Goal: Information Seeking & Learning: Learn about a topic

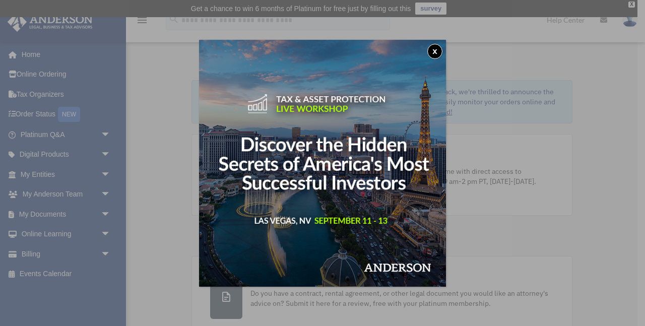
click at [435, 50] on button "x" at bounding box center [435, 51] width 15 height 15
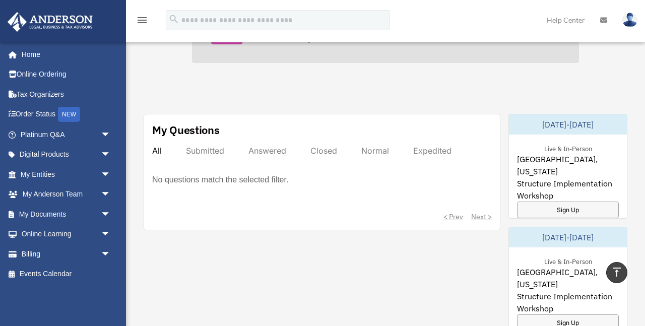
scroll to position [533, 0]
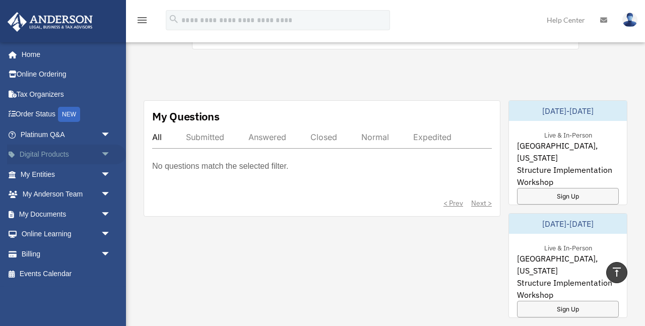
click at [95, 151] on link "Digital Products arrow_drop_down" at bounding box center [66, 155] width 119 height 20
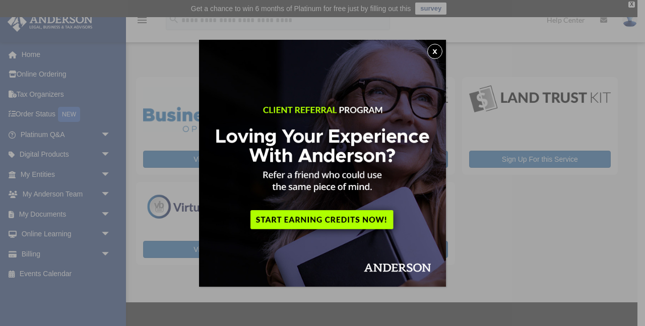
click at [437, 47] on button "x" at bounding box center [435, 51] width 15 height 15
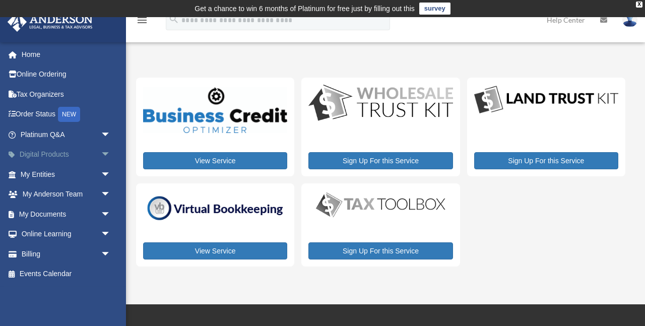
click at [104, 154] on span "arrow_drop_down" at bounding box center [111, 155] width 20 height 21
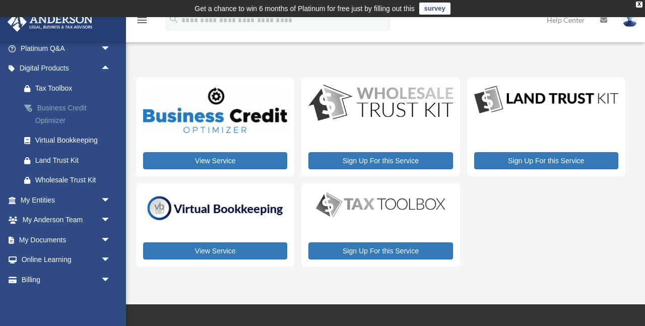
scroll to position [89, 0]
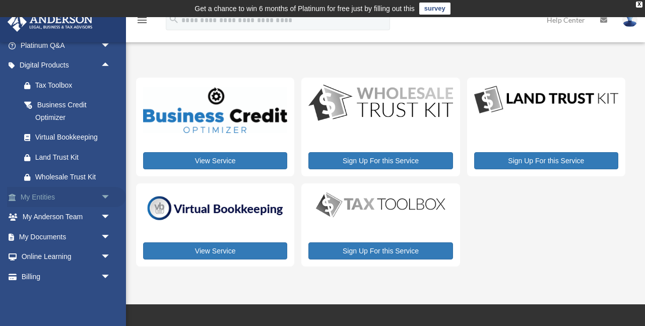
click at [106, 193] on span "arrow_drop_down" at bounding box center [111, 197] width 20 height 21
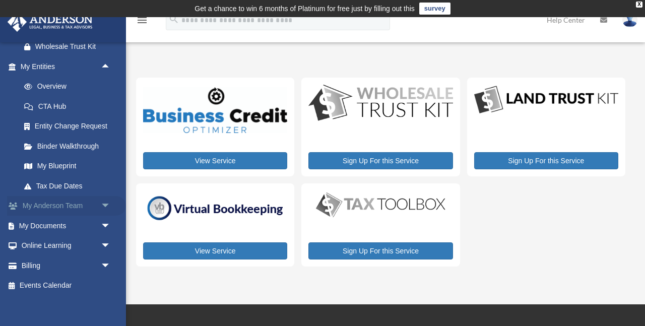
scroll to position [219, 0]
click at [105, 257] on span "arrow_drop_down" at bounding box center [111, 266] width 20 height 21
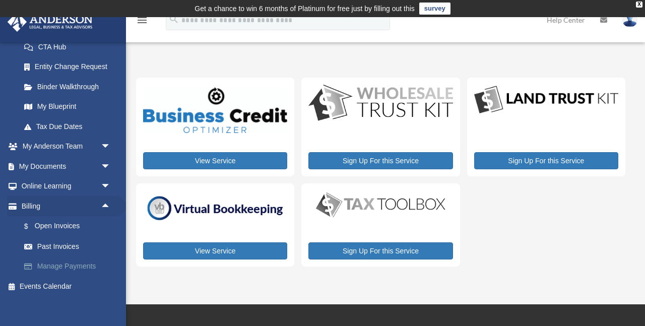
scroll to position [279, 0]
click at [106, 185] on span "arrow_drop_down" at bounding box center [111, 187] width 20 height 21
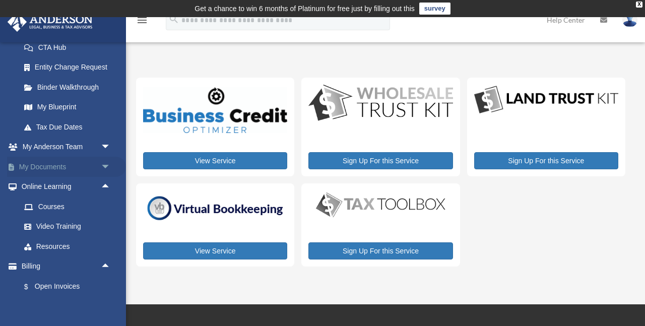
click at [105, 162] on span "arrow_drop_down" at bounding box center [111, 167] width 20 height 21
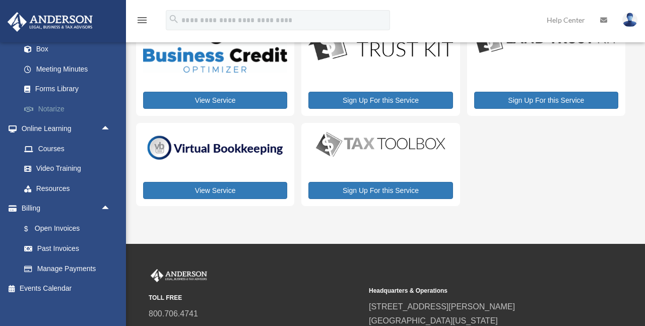
scroll to position [63, 0]
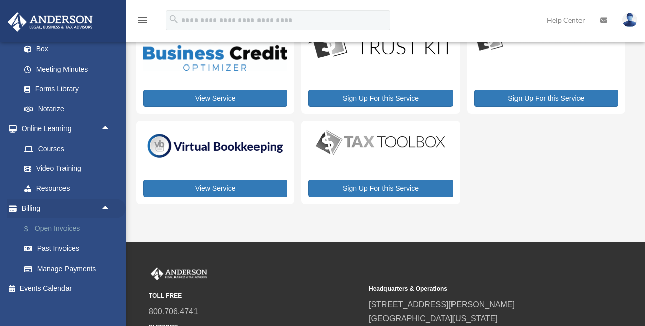
click at [62, 224] on link "$ Open Invoices" at bounding box center [70, 228] width 112 height 21
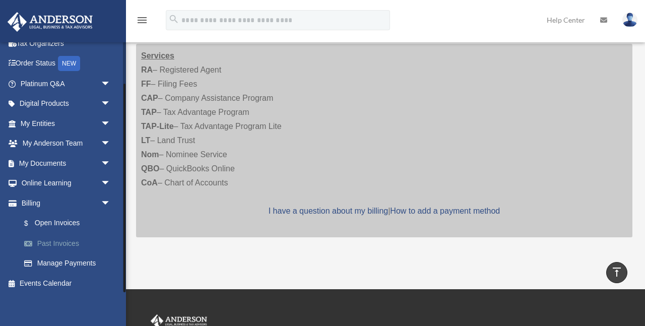
scroll to position [50, 0]
click at [67, 262] on link "Manage Payments" at bounding box center [70, 264] width 112 height 20
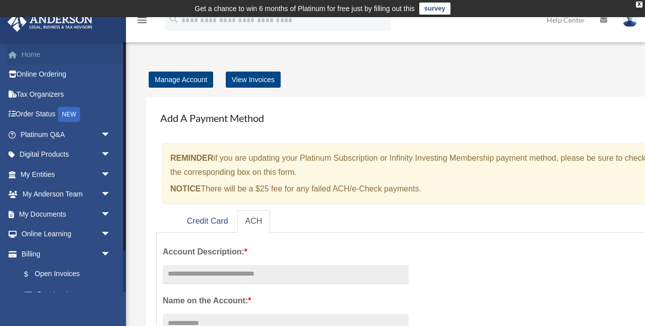
click at [36, 52] on link "Home" at bounding box center [66, 54] width 119 height 20
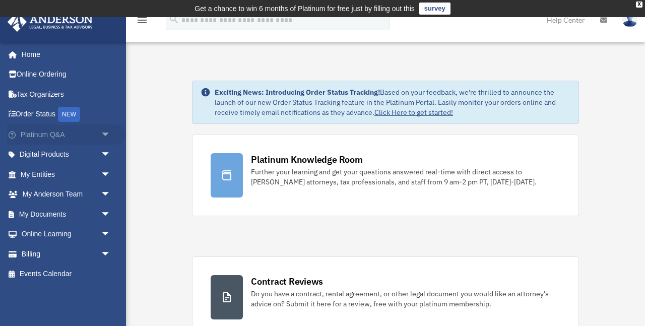
click at [105, 131] on span "arrow_drop_down" at bounding box center [111, 135] width 20 height 21
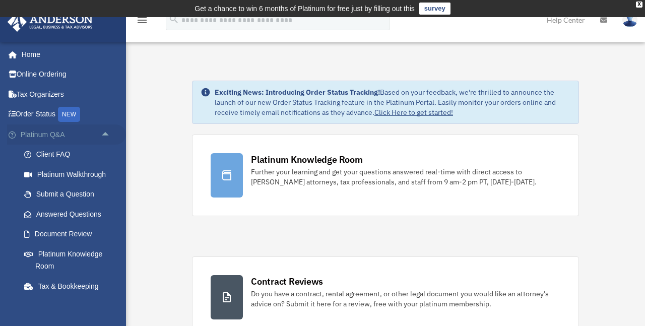
click at [107, 133] on span "arrow_drop_up" at bounding box center [111, 135] width 20 height 21
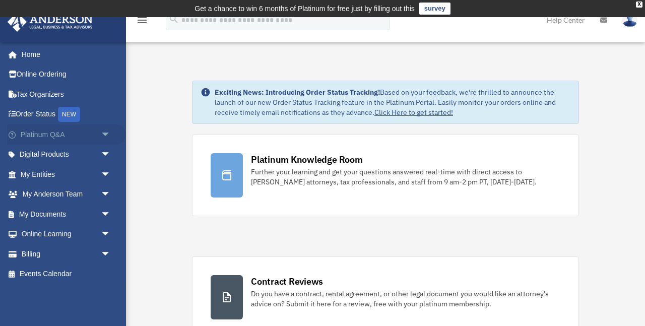
click at [107, 133] on span "arrow_drop_down" at bounding box center [111, 135] width 20 height 21
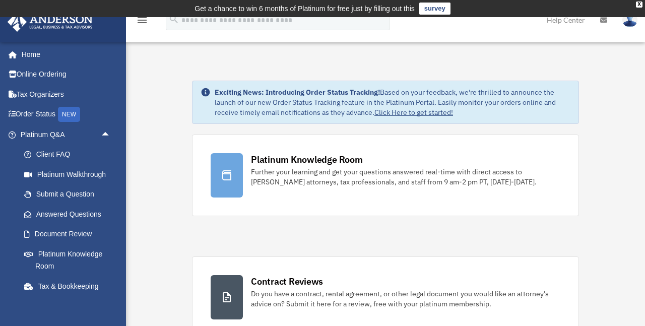
scroll to position [48, 0]
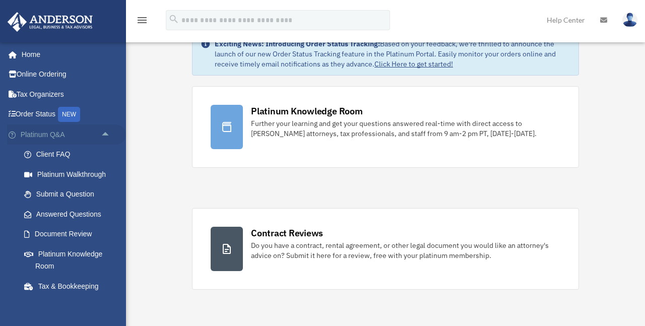
click at [105, 132] on span "arrow_drop_up" at bounding box center [111, 135] width 20 height 21
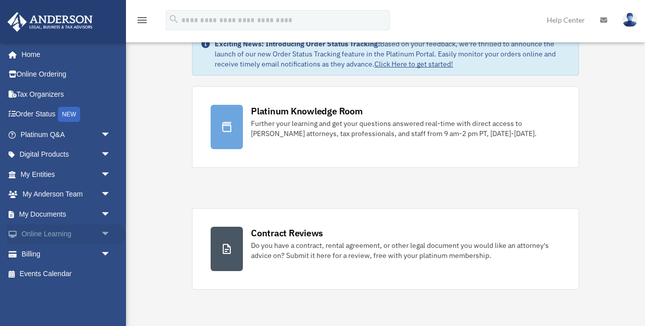
click at [104, 229] on span "arrow_drop_down" at bounding box center [111, 234] width 20 height 21
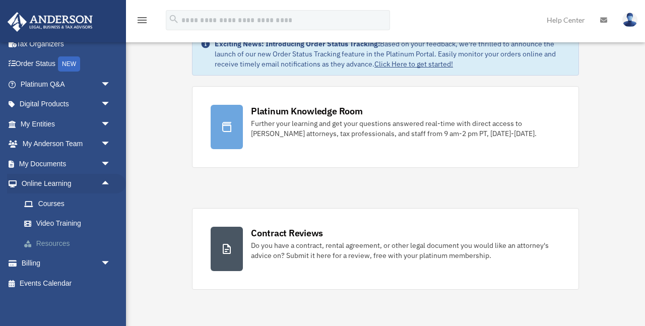
scroll to position [50, 0]
click at [55, 218] on link "Video Training" at bounding box center [70, 224] width 112 height 20
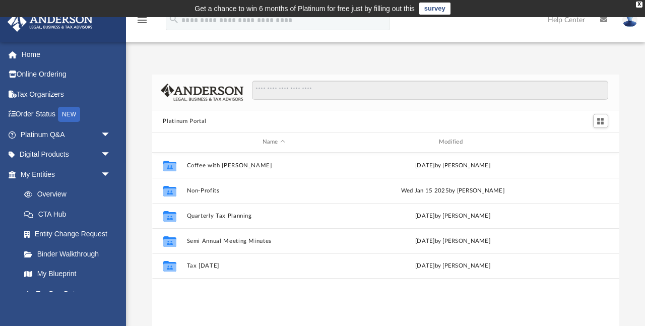
scroll to position [229, 467]
click at [442, 9] on link "survey" at bounding box center [434, 9] width 31 height 12
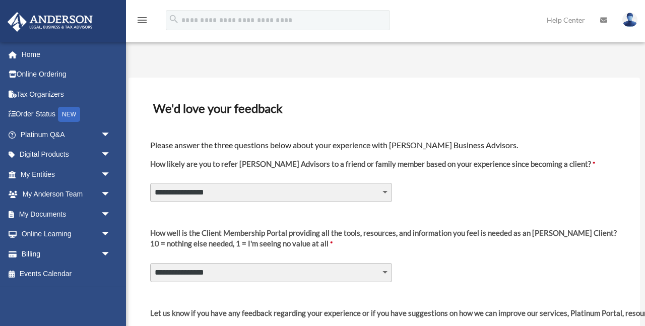
click at [373, 189] on select "**********" at bounding box center [271, 192] width 242 height 19
select select "********"
click at [354, 270] on select "**********" at bounding box center [271, 272] width 242 height 19
select select "********"
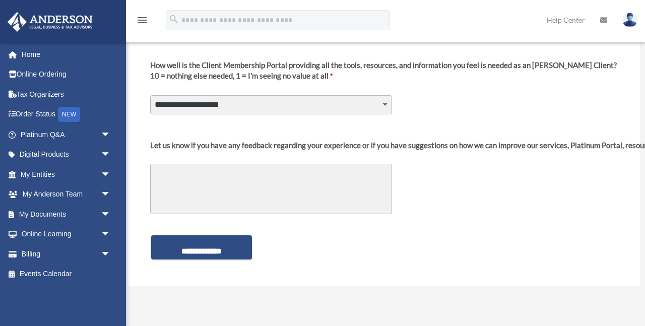
scroll to position [171, 0]
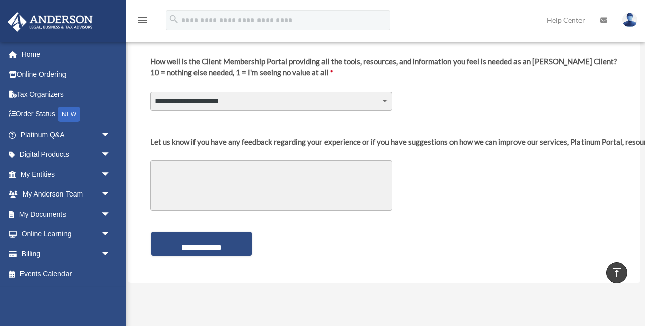
click at [342, 174] on textarea "Let us know if you have any feedback regarding your experience or if you have s…" at bounding box center [271, 185] width 242 height 50
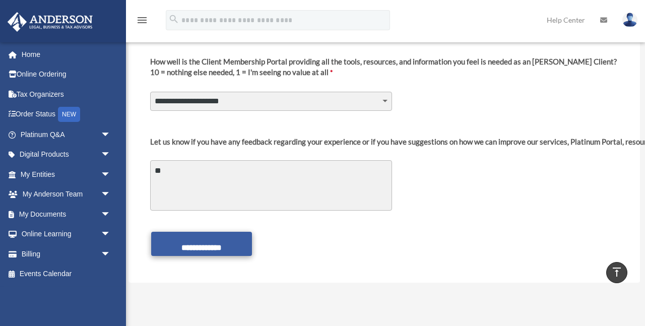
type textarea "**"
click at [219, 238] on input "**********" at bounding box center [201, 244] width 101 height 24
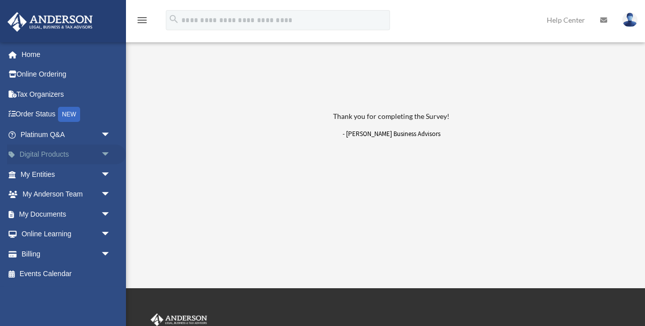
click at [104, 156] on span "arrow_drop_down" at bounding box center [111, 155] width 20 height 21
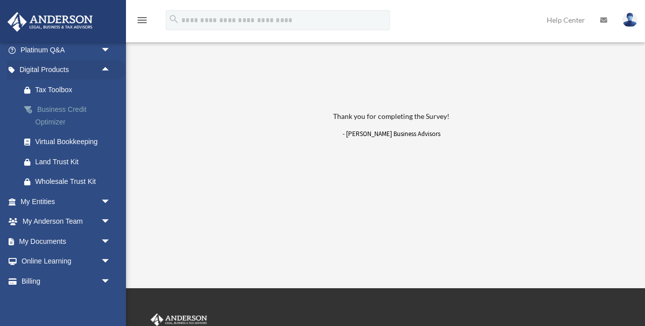
scroll to position [92, 0]
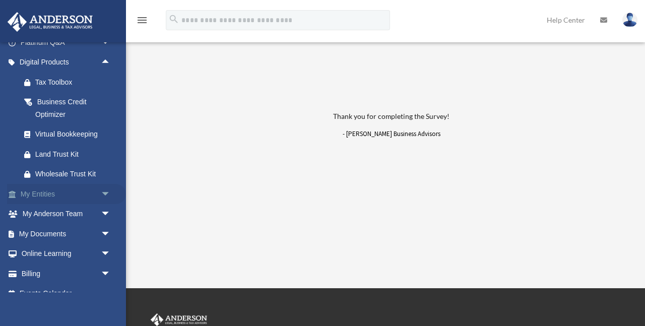
click at [101, 190] on span "arrow_drop_down" at bounding box center [111, 194] width 20 height 21
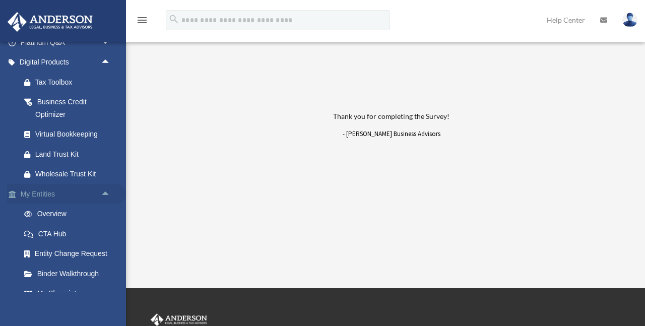
click at [101, 190] on span "arrow_drop_up" at bounding box center [111, 194] width 20 height 21
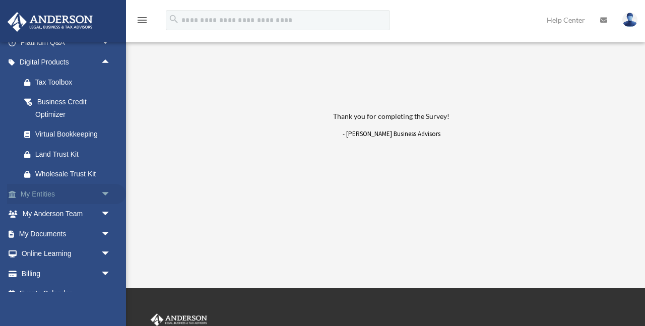
click at [101, 190] on span "arrow_drop_down" at bounding box center [111, 194] width 20 height 21
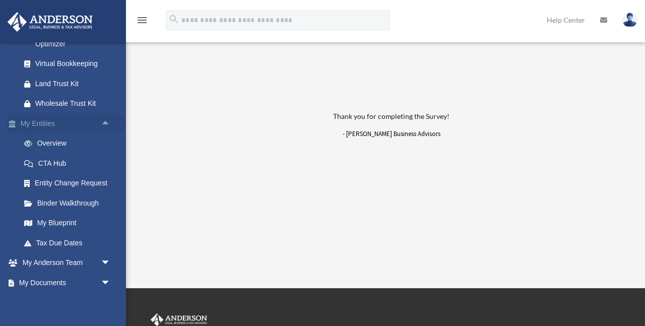
scroll to position [168, 0]
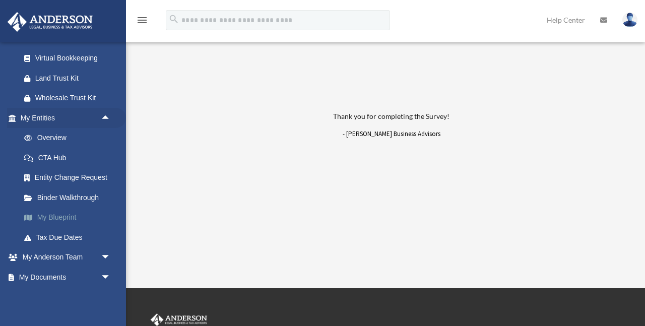
click at [57, 216] on link "My Blueprint" at bounding box center [70, 218] width 112 height 20
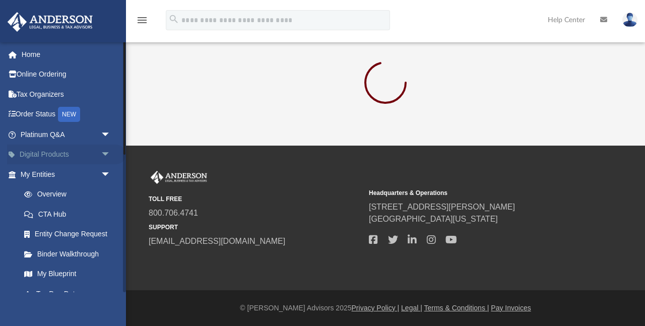
click at [96, 154] on link "Digital Products arrow_drop_down" at bounding box center [66, 155] width 119 height 20
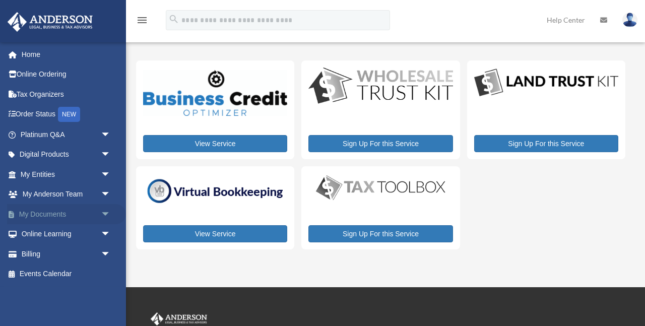
click at [106, 211] on span "arrow_drop_down" at bounding box center [111, 214] width 20 height 21
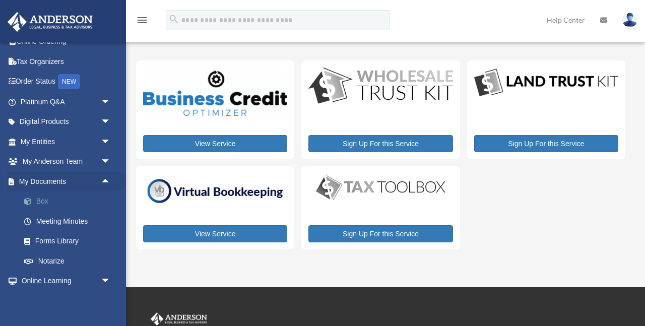
scroll to position [34, 0]
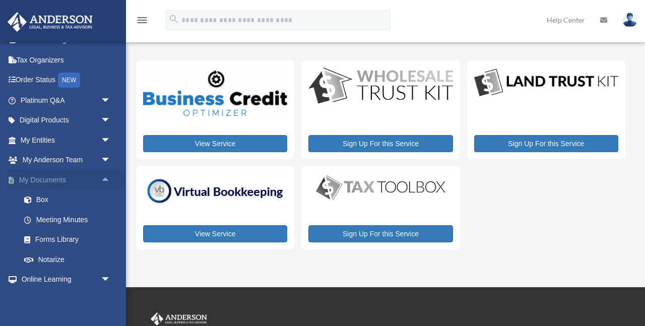
click at [106, 177] on span "arrow_drop_up" at bounding box center [111, 180] width 20 height 21
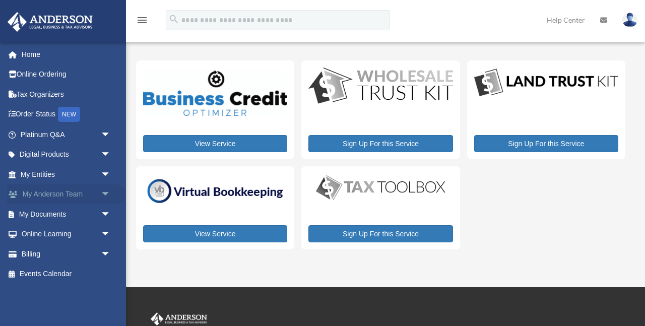
click at [108, 192] on span "arrow_drop_down" at bounding box center [111, 195] width 20 height 21
click at [104, 191] on span "arrow_drop_up" at bounding box center [111, 195] width 20 height 21
click at [104, 171] on span "arrow_drop_down" at bounding box center [111, 174] width 20 height 21
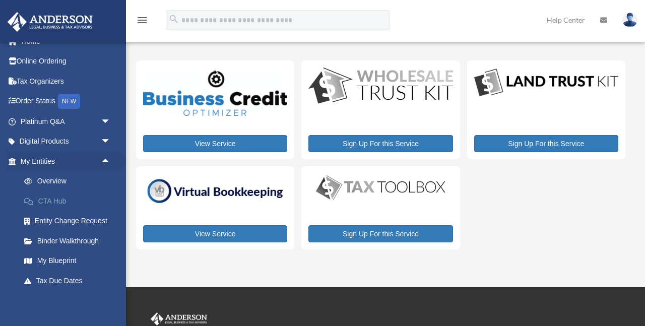
scroll to position [11, 0]
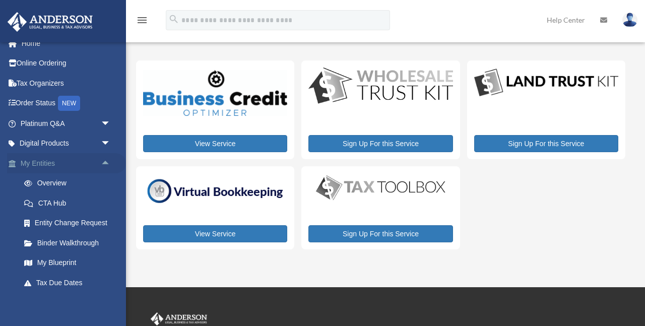
click at [105, 163] on span "arrow_drop_up" at bounding box center [111, 163] width 20 height 21
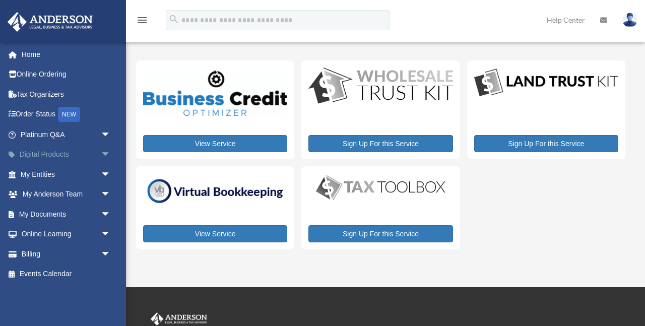
click at [107, 151] on span "arrow_drop_down" at bounding box center [111, 155] width 20 height 21
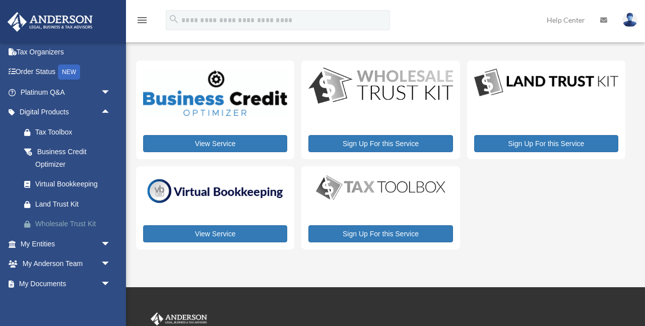
scroll to position [46, 0]
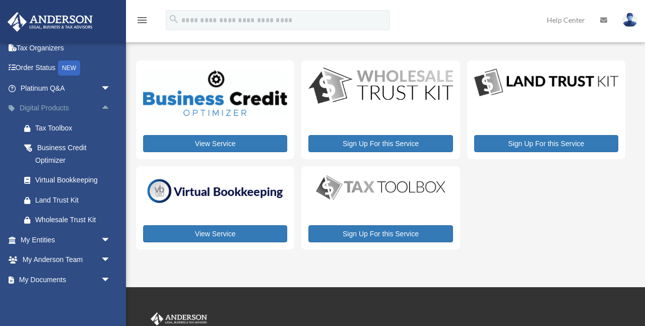
click at [105, 106] on span "arrow_drop_up" at bounding box center [111, 108] width 20 height 21
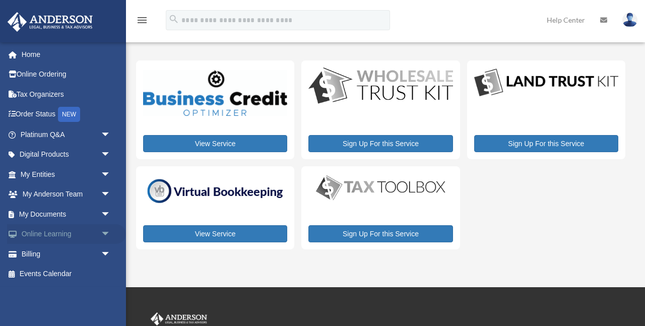
click at [106, 229] on span "arrow_drop_down" at bounding box center [111, 234] width 20 height 21
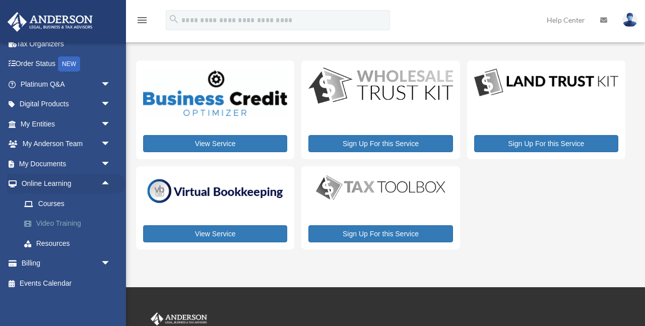
scroll to position [50, 0]
click at [69, 222] on link "Video Training" at bounding box center [70, 224] width 112 height 20
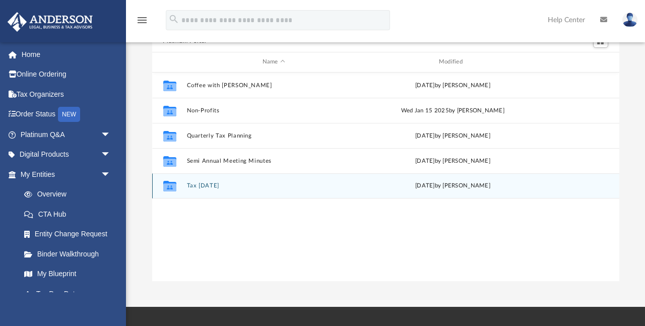
scroll to position [65, 0]
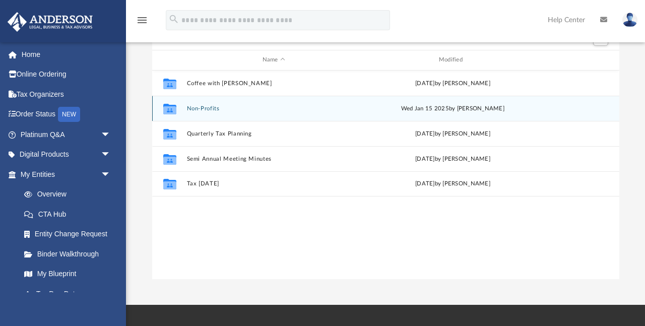
click at [204, 109] on button "Non-Profits" at bounding box center [274, 108] width 174 height 7
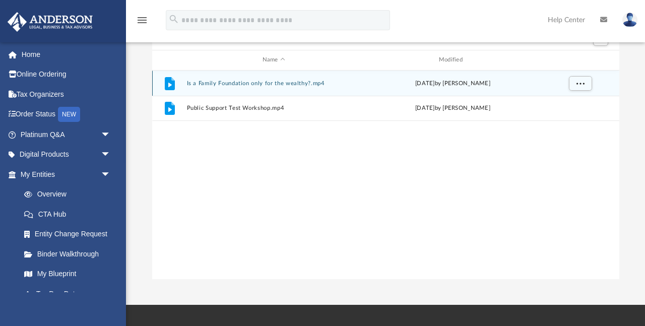
click at [241, 84] on button "Is a Family Foundation only for the wealthy?.mp4" at bounding box center [274, 83] width 174 height 7
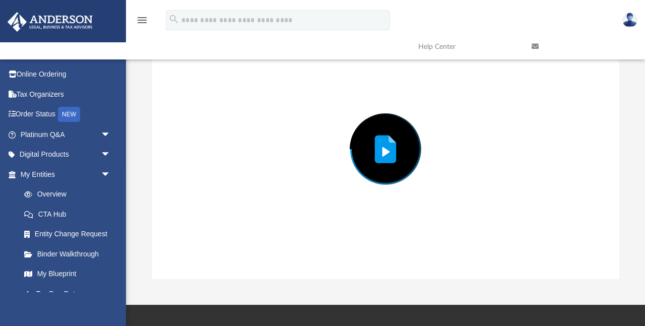
scroll to position [57, 0]
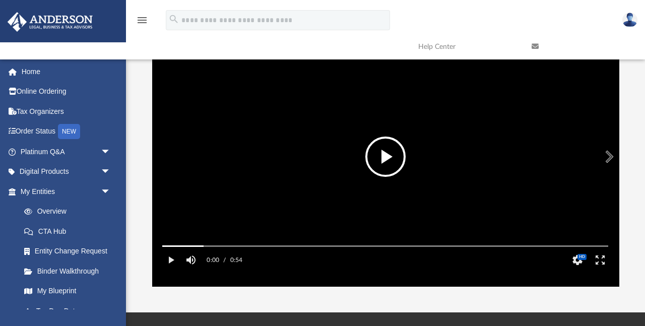
click at [292, 167] on video "File preview" at bounding box center [385, 156] width 462 height 231
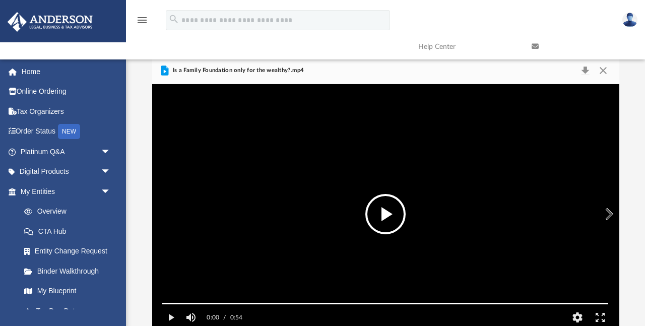
scroll to position [0, 0]
click at [604, 70] on button "Close" at bounding box center [603, 71] width 18 height 14
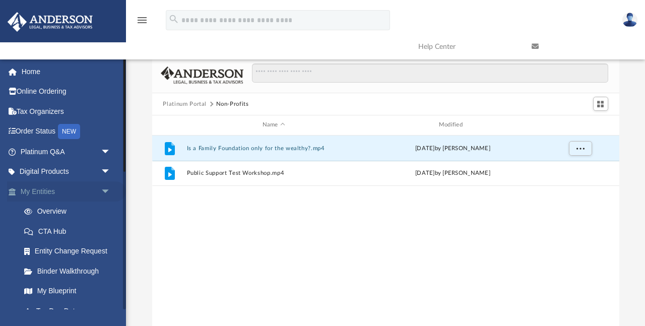
click at [105, 192] on span "arrow_drop_down" at bounding box center [111, 191] width 20 height 21
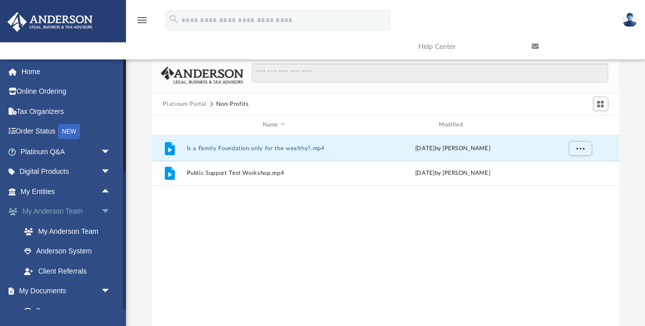
click at [106, 209] on span "arrow_drop_down" at bounding box center [111, 212] width 20 height 21
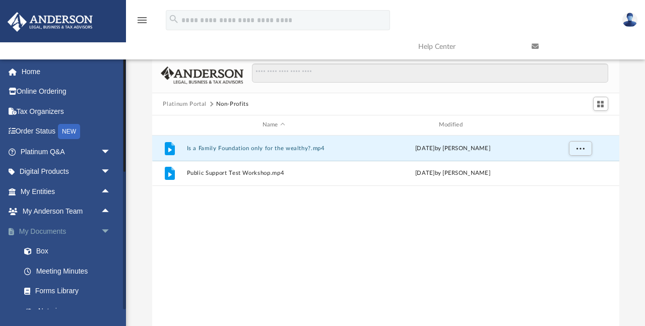
click at [106, 226] on span "arrow_drop_down" at bounding box center [111, 231] width 20 height 21
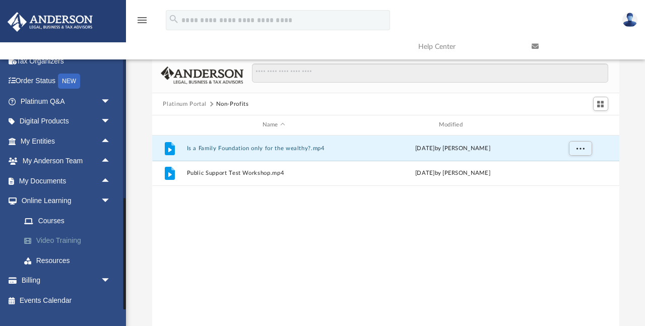
scroll to position [50, 0]
click at [59, 238] on link "Video Training" at bounding box center [70, 241] width 112 height 20
click at [48, 220] on link "Courses" at bounding box center [70, 221] width 112 height 20
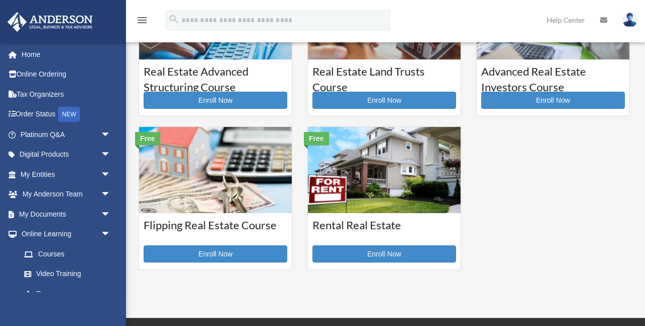
scroll to position [249, 0]
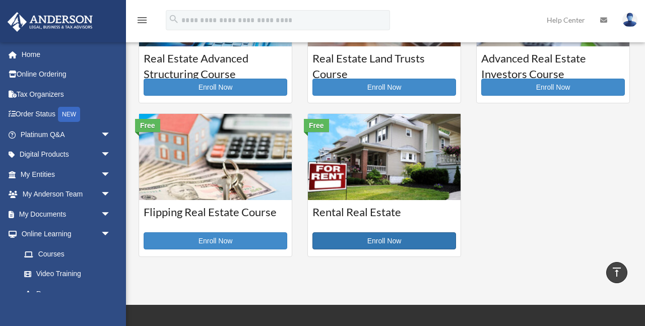
click at [375, 244] on link "Enroll Now" at bounding box center [385, 240] width 144 height 17
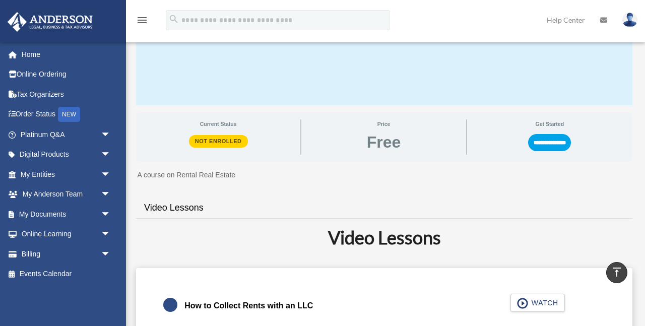
scroll to position [92, 0]
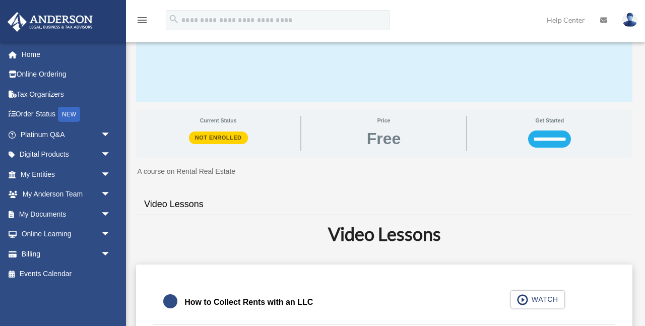
click at [553, 139] on input "**********" at bounding box center [549, 139] width 43 height 17
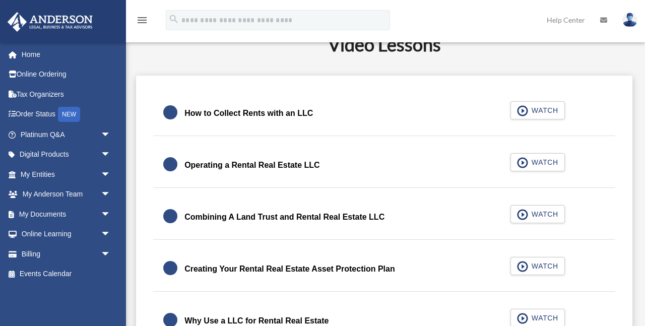
scroll to position [242, 0]
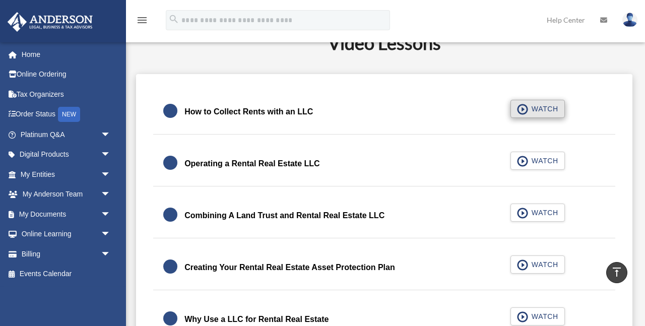
click at [525, 109] on span "button" at bounding box center [523, 109] width 12 height 11
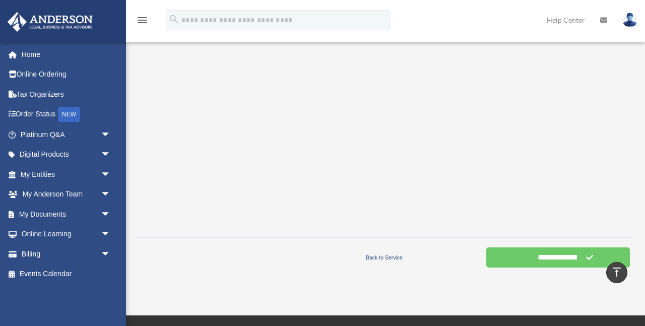
scroll to position [251, 0]
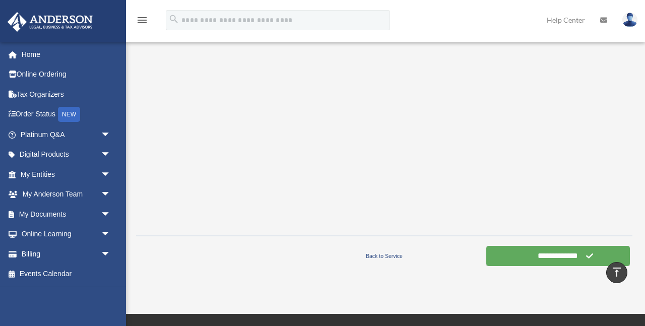
click at [529, 261] on input "**********" at bounding box center [559, 256] width 144 height 20
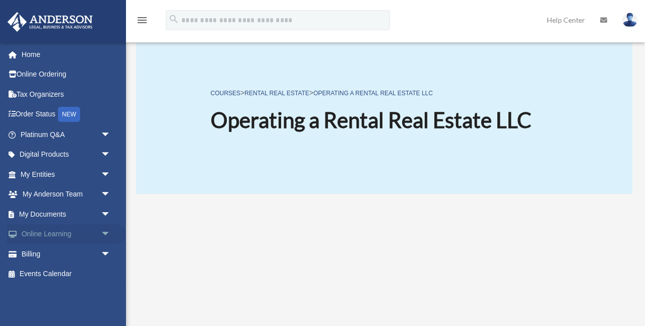
click at [63, 230] on link "Online Learning arrow_drop_down" at bounding box center [66, 234] width 119 height 20
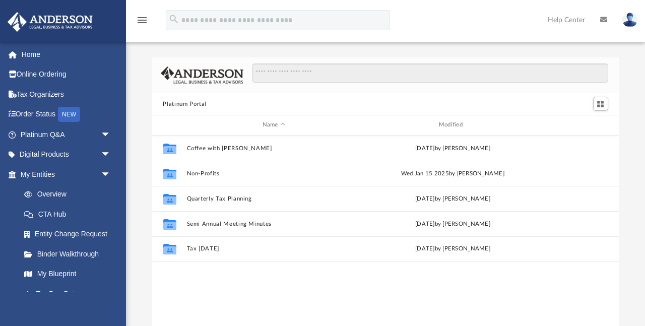
scroll to position [229, 467]
click at [633, 23] on img at bounding box center [630, 20] width 15 height 15
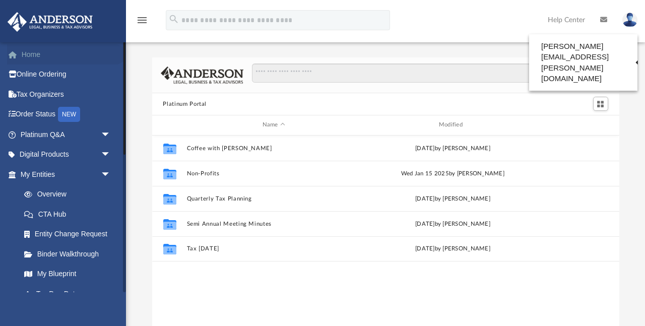
click at [33, 59] on link "Home" at bounding box center [66, 54] width 119 height 20
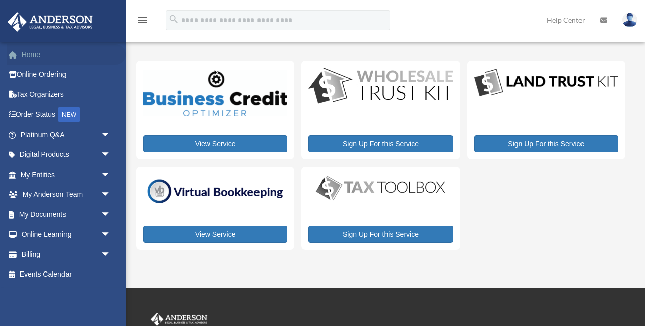
click at [36, 55] on link "Home" at bounding box center [66, 54] width 119 height 20
